Goal: Find specific page/section: Find specific page/section

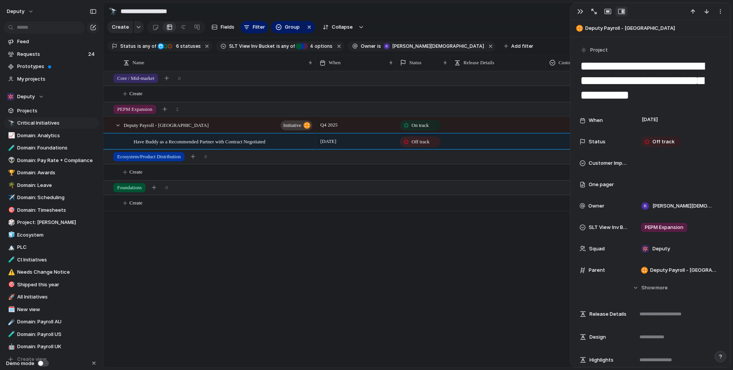
scroll to position [336, 0]
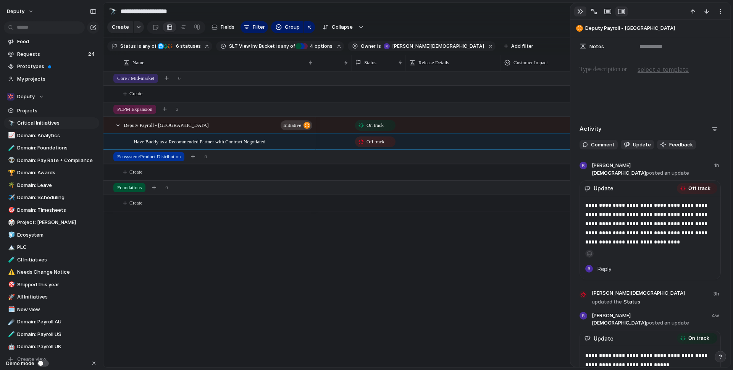
click at [578, 13] on div "button" at bounding box center [580, 11] width 6 height 6
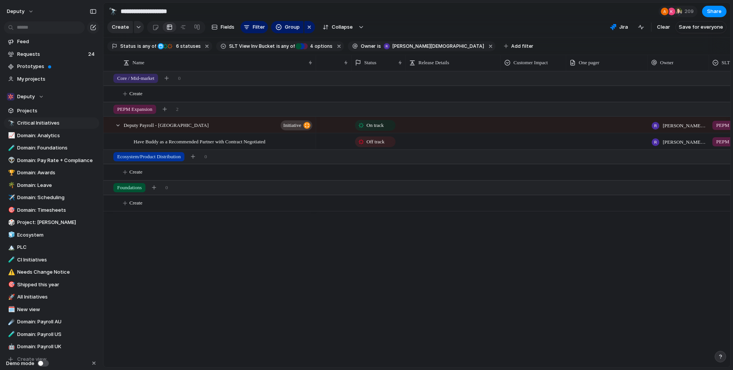
click at [383, 245] on div "Q4 2025 On track [PERSON_NAME] Expansion Deputy [DATE] Off track [PERSON_NAME] …" at bounding box center [523, 219] width 414 height 296
click at [40, 97] on div "Deputy" at bounding box center [25, 97] width 37 height 8
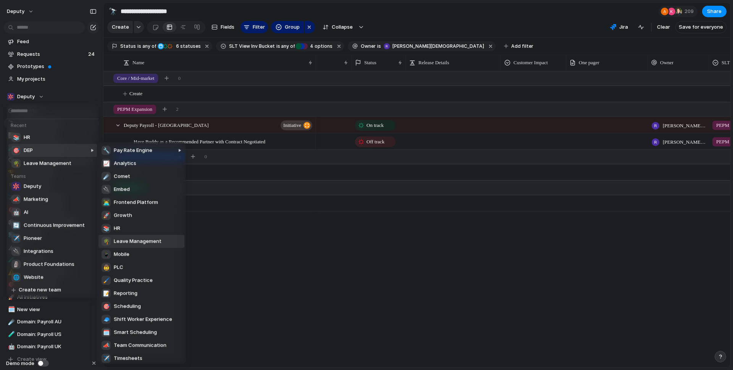
scroll to position [3, 0]
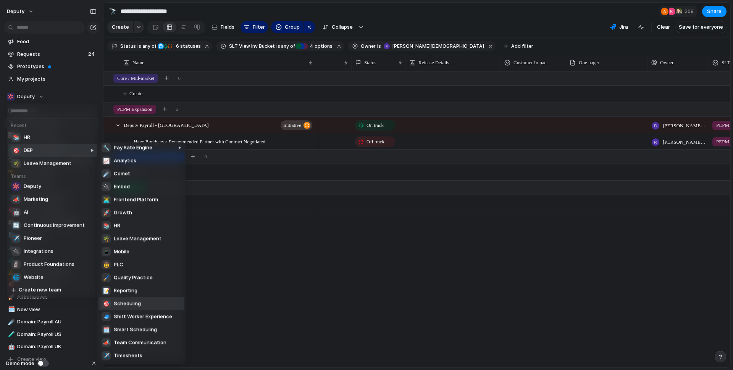
click at [144, 304] on li "🎯 Scheduling" at bounding box center [141, 303] width 86 height 13
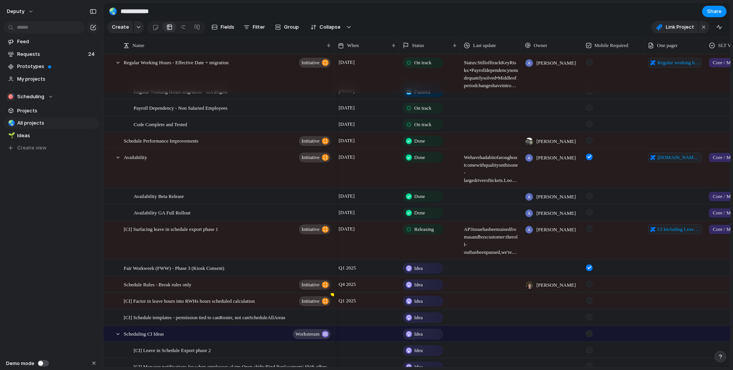
scroll to position [116, 0]
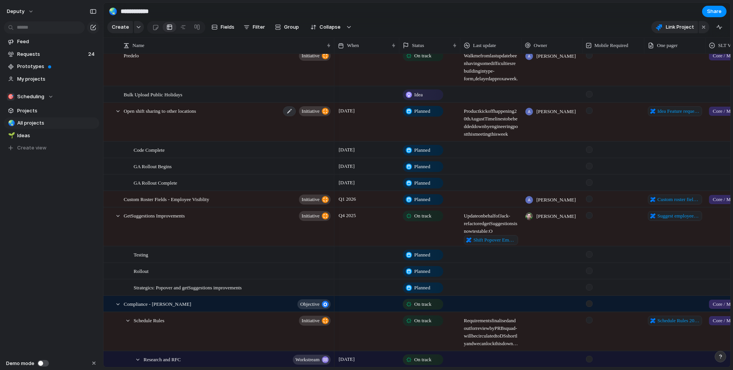
click at [234, 118] on div "Open shift sharing to other locations initiative" at bounding box center [228, 122] width 208 height 38
